Goal: Task Accomplishment & Management: Manage account settings

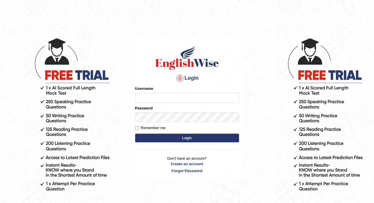
click at [143, 94] on input "Username" at bounding box center [187, 98] width 104 height 10
type input "N"
click at [142, 100] on input "Username" at bounding box center [187, 98] width 104 height 10
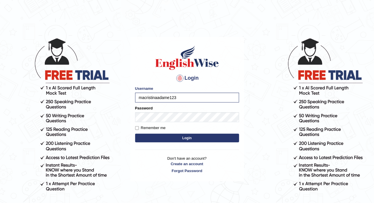
click at [178, 98] on input "macristinaadame123" at bounding box center [187, 98] width 104 height 10
type input "m"
type input "rajwant123"
click at [186, 136] on button "Login" at bounding box center [187, 138] width 104 height 9
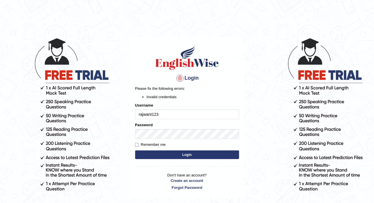
click at [142, 114] on input "rajwant123" at bounding box center [187, 115] width 104 height 10
click at [140, 114] on input "rajwant123" at bounding box center [187, 115] width 104 height 10
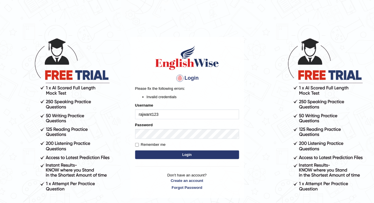
click at [140, 114] on input "rajwant123" at bounding box center [187, 115] width 104 height 10
type input "Rajwant123"
click at [170, 151] on button "Login" at bounding box center [187, 155] width 104 height 9
click at [169, 152] on button "Login" at bounding box center [187, 155] width 104 height 9
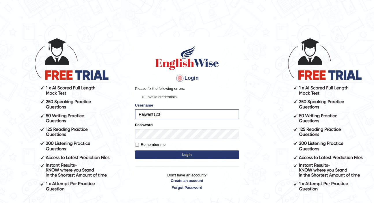
click at [171, 154] on button "Login" at bounding box center [187, 155] width 104 height 9
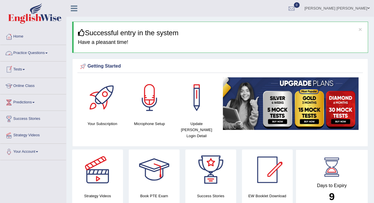
click at [48, 53] on span at bounding box center [46, 53] width 2 height 1
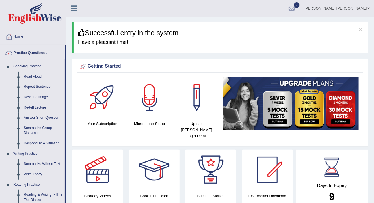
drag, startPoint x: 40, startPoint y: 5, endPoint x: 49, endPoint y: 54, distance: 49.9
click at [49, 54] on link "Practice Questions" at bounding box center [32, 52] width 64 height 14
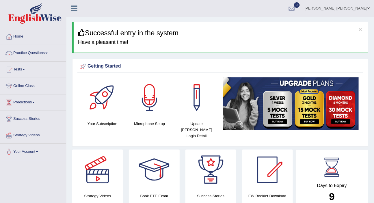
click at [49, 53] on link "Practice Questions" at bounding box center [33, 52] width 66 height 14
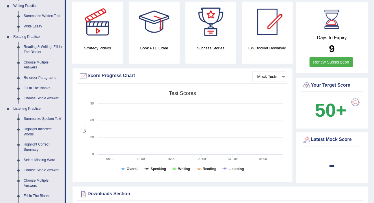
scroll to position [157, 0]
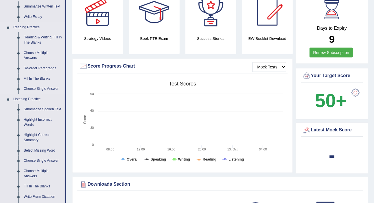
click at [49, 22] on link "Reading Practice" at bounding box center [38, 27] width 54 height 10
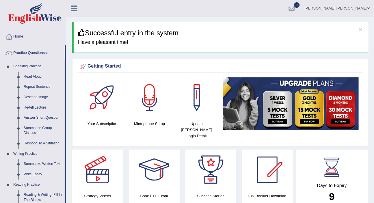
click at [213, 37] on h3 "Successful entry in the system" at bounding box center [221, 33] width 286 height 8
click at [367, 7] on link "Rajwant Singh sidhu" at bounding box center [337, 7] width 74 height 15
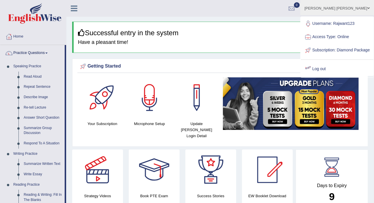
click at [334, 75] on link "Log out" at bounding box center [337, 68] width 73 height 13
